Goal: Information Seeking & Learning: Learn about a topic

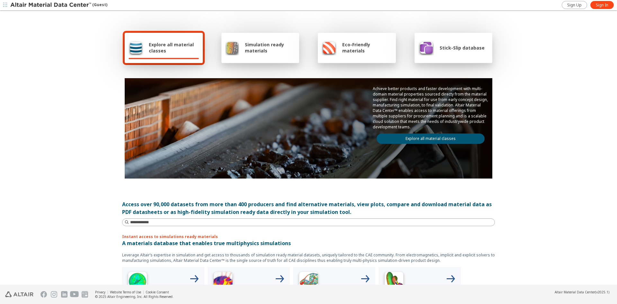
click at [451, 49] on span "Stick-Slip database" at bounding box center [462, 48] width 45 height 6
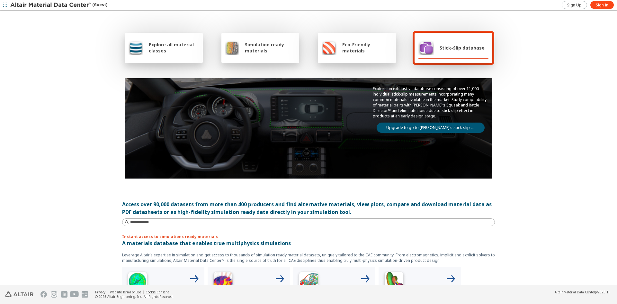
click at [458, 41] on div "Stick-Slip database" at bounding box center [452, 47] width 66 height 15
click at [447, 129] on link "Upgrade to go to Altair’s stick-slip database" at bounding box center [431, 127] width 108 height 10
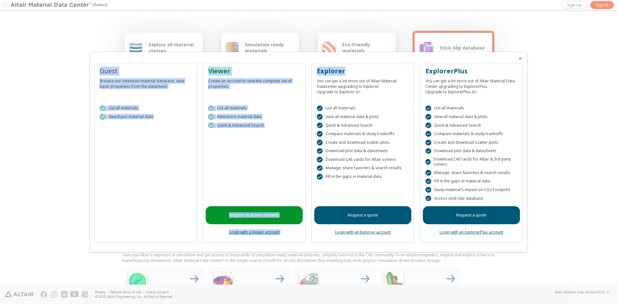
drag, startPoint x: 371, startPoint y: 59, endPoint x: 379, endPoint y: 64, distance: 9.3
click at [372, 72] on div "Guest Browse our extensive material database, view basic properties from the da…" at bounding box center [308, 152] width 437 height 200
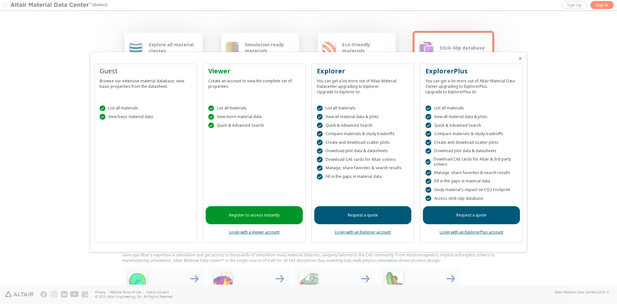
click at [584, 68] on div at bounding box center [308, 152] width 617 height 304
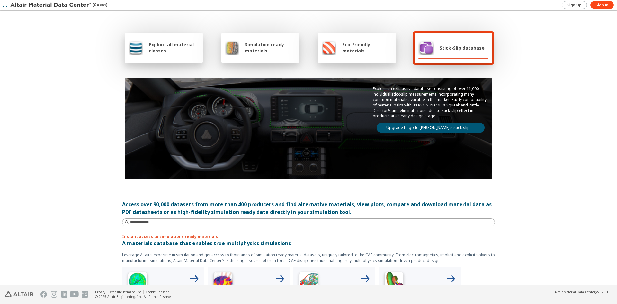
click at [456, 48] on span "Stick-Slip database" at bounding box center [462, 48] width 45 height 6
click at [444, 126] on link "Upgrade to go to Altair’s stick-slip database" at bounding box center [431, 127] width 108 height 10
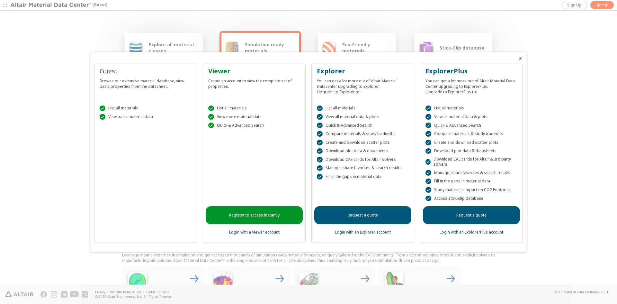
click at [236, 216] on link "Register to access instantly" at bounding box center [254, 215] width 97 height 18
click at [262, 233] on link "Login with a Viewer account" at bounding box center [254, 231] width 50 height 5
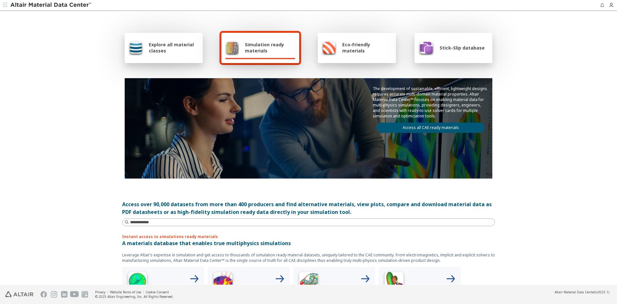
click at [462, 50] on span "Stick-Slip database" at bounding box center [462, 48] width 45 height 6
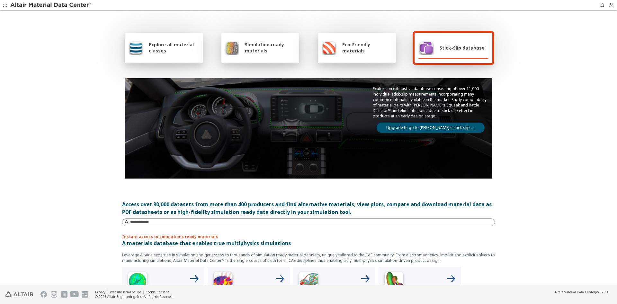
click at [453, 128] on link "Upgrade to go to Altair’s stick-slip database" at bounding box center [431, 127] width 108 height 10
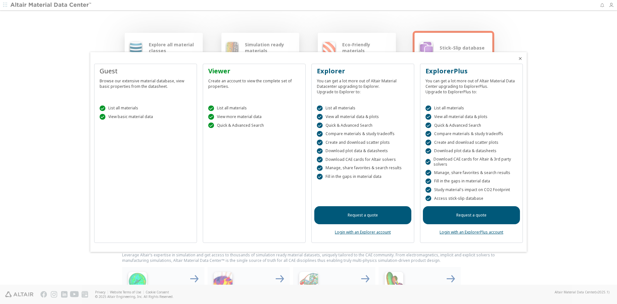
click at [522, 57] on icon "Close" at bounding box center [520, 58] width 5 height 5
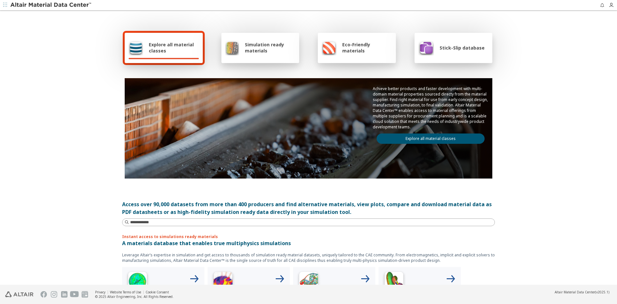
click at [447, 46] on span "Stick-Slip database" at bounding box center [462, 48] width 45 height 6
click at [447, 57] on div "Stick-Slip database" at bounding box center [454, 48] width 78 height 30
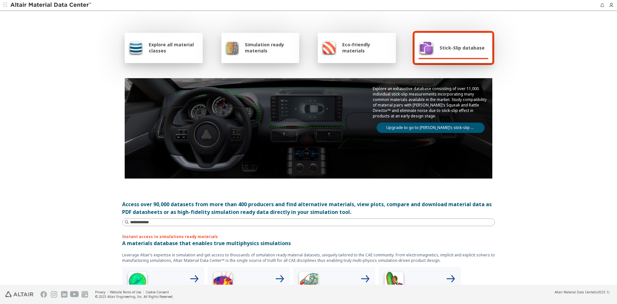
click at [435, 126] on link "Upgrade to go to Altair’s stick-slip database" at bounding box center [431, 127] width 108 height 10
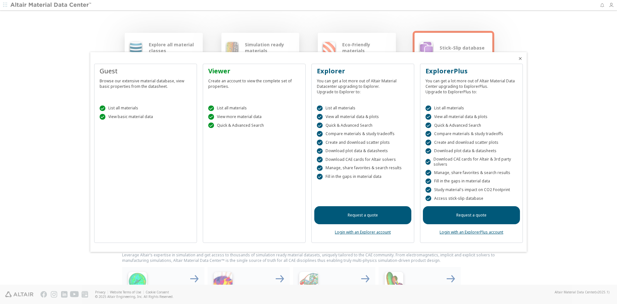
click at [225, 107] on div " List all materials" at bounding box center [254, 108] width 92 height 6
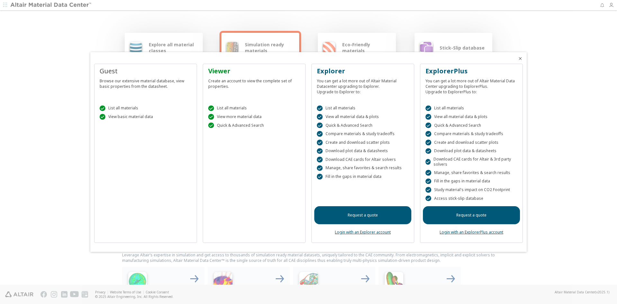
click at [521, 58] on icon "Close" at bounding box center [520, 58] width 5 height 5
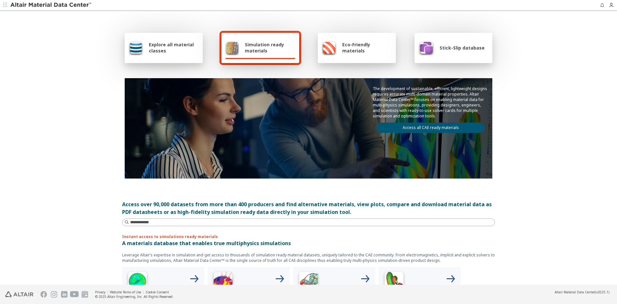
click at [460, 48] on span "Stick-Slip database" at bounding box center [462, 48] width 45 height 6
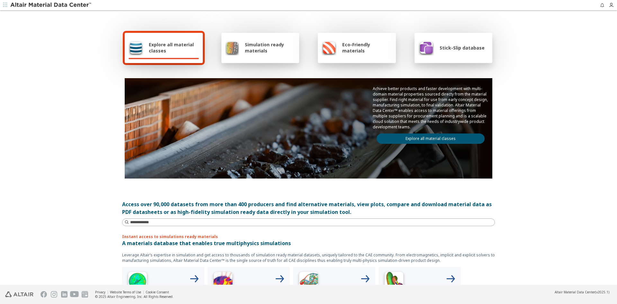
click at [453, 52] on div "Stick-Slip database" at bounding box center [452, 47] width 66 height 15
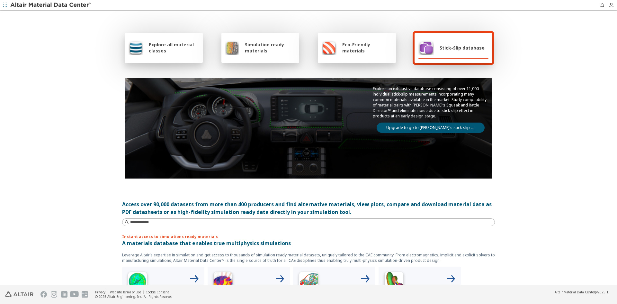
click at [454, 128] on link "Upgrade to go to Altair’s stick-slip database" at bounding box center [431, 127] width 108 height 10
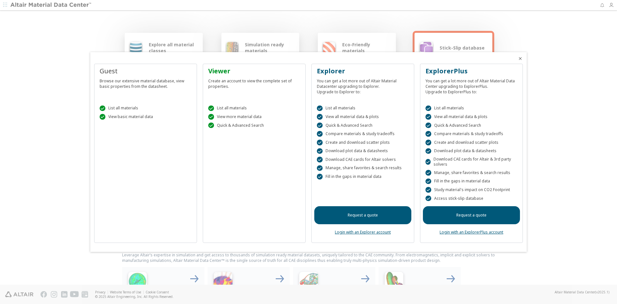
click at [222, 67] on div "Viewer" at bounding box center [254, 71] width 92 height 9
click at [117, 73] on div "Guest" at bounding box center [146, 71] width 92 height 9
click at [225, 72] on div "Viewer" at bounding box center [254, 71] width 92 height 9
click at [523, 58] on icon "Close" at bounding box center [520, 58] width 5 height 5
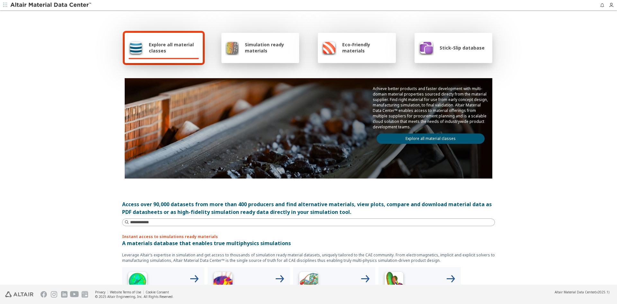
click at [453, 58] on div at bounding box center [454, 58] width 70 height 1
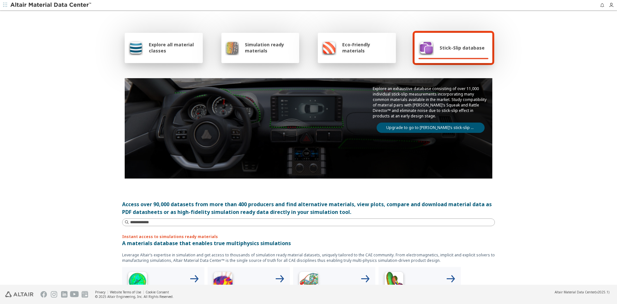
click at [406, 130] on link "Upgrade to go to Altair’s stick-slip database" at bounding box center [431, 127] width 108 height 10
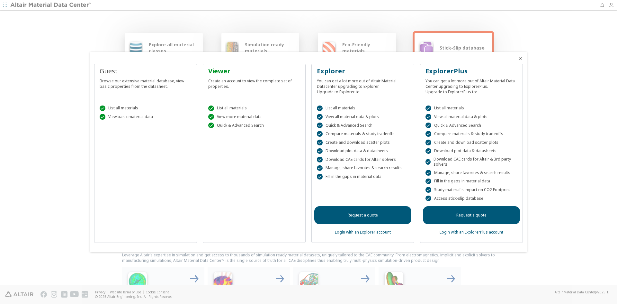
click at [519, 58] on icon "Close" at bounding box center [520, 58] width 5 height 5
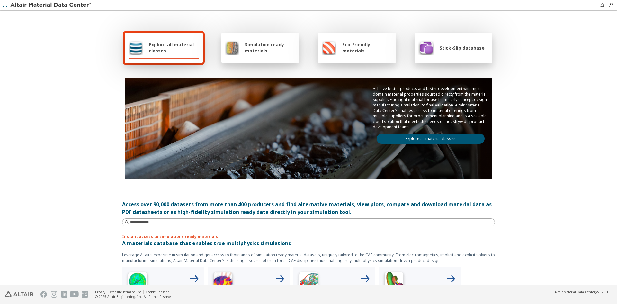
click at [466, 45] on span "Stick-Slip database" at bounding box center [462, 48] width 45 height 6
click at [577, 168] on div "Explore all material classes Simulation ready materials Eco-Friendly materials …" at bounding box center [308, 148] width 617 height 274
click at [444, 49] on span "Stick-Slip database" at bounding box center [462, 48] width 45 height 6
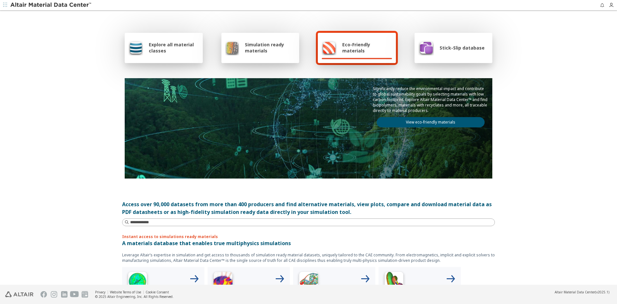
click at [258, 53] on span "Simulation ready materials" at bounding box center [270, 47] width 50 height 12
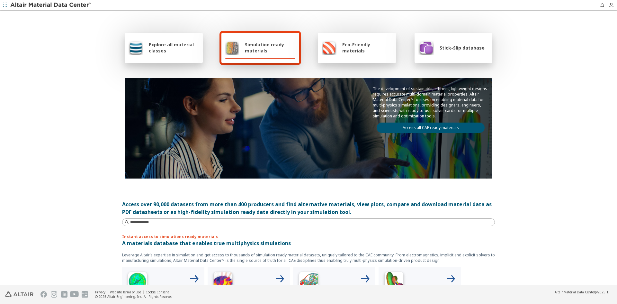
click at [451, 127] on link "Access all CAE ready materials" at bounding box center [431, 127] width 108 height 10
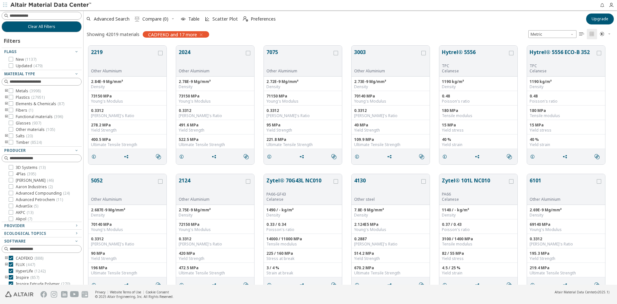
scroll to position [239, 529]
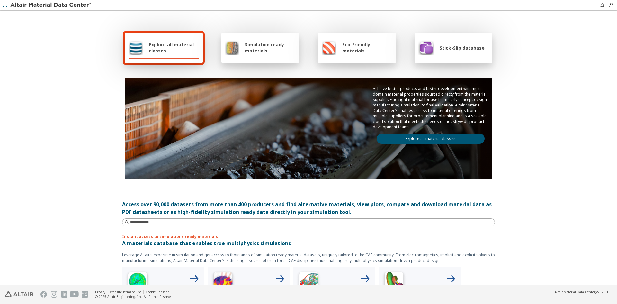
click at [363, 53] on span "Eco-Friendly materials" at bounding box center [367, 47] width 50 height 12
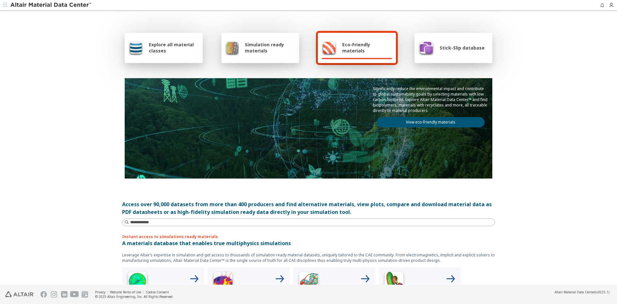
click at [447, 121] on link "View eco-friendly materials" at bounding box center [431, 122] width 108 height 10
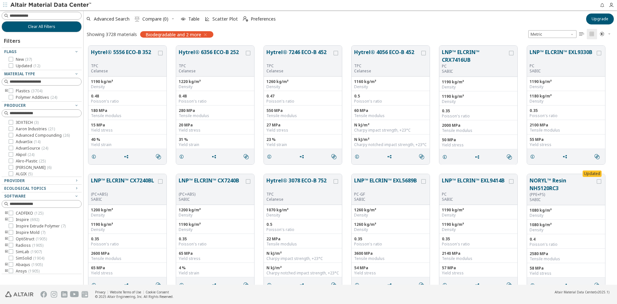
scroll to position [239, 529]
click at [6, 92] on icon "toogle group" at bounding box center [6, 90] width 5 height 5
click at [14, 97] on div "Polymer ( 3704 )" at bounding box center [46, 97] width 70 height 5
click at [16, 97] on icon "toogle group" at bounding box center [16, 97] width 5 height 5
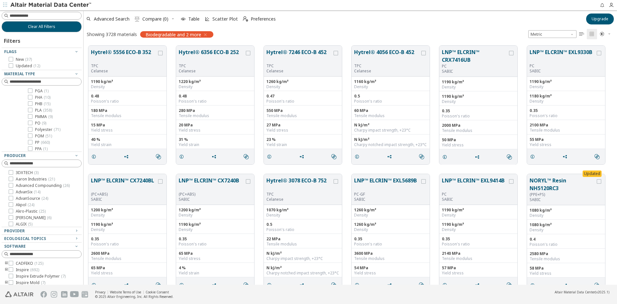
scroll to position [321, 0]
click at [30, 112] on icon at bounding box center [30, 110] width 5 height 5
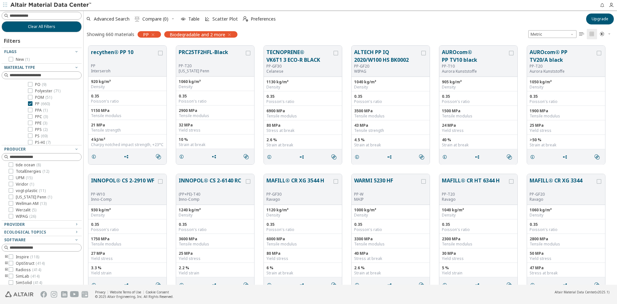
scroll to position [35, 0]
